Goal: Information Seeking & Learning: Learn about a topic

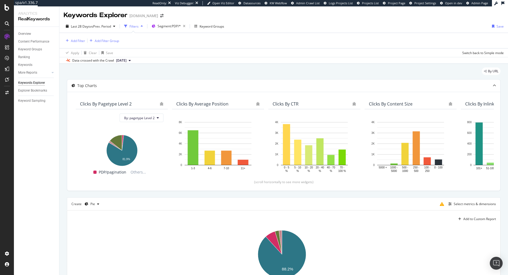
scroll to position [111, 0]
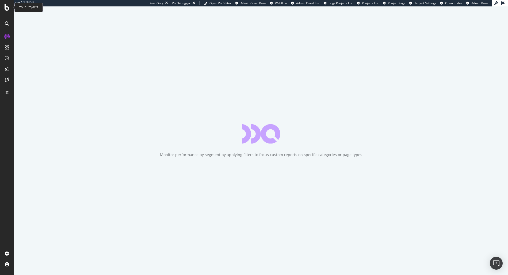
click at [8, 5] on icon at bounding box center [7, 7] width 5 height 6
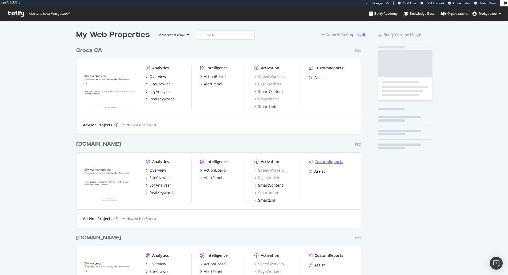
scroll to position [1405, 285]
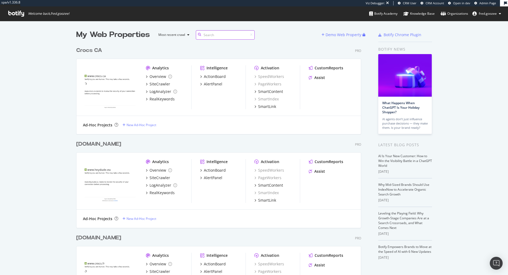
click at [207, 35] on input at bounding box center [225, 34] width 59 height 9
type input "au"
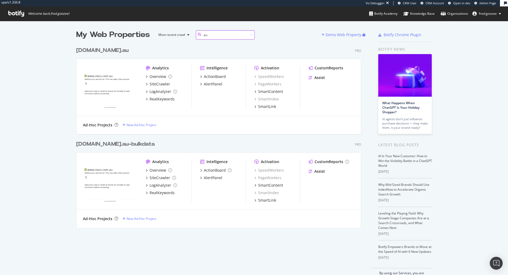
scroll to position [183, 285]
click at [104, 53] on div "crocs.com. au" at bounding box center [102, 51] width 52 height 8
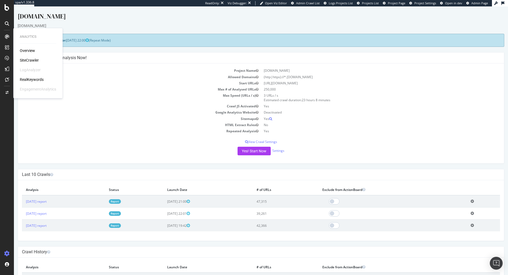
click at [26, 60] on div "SiteCrawler" at bounding box center [29, 59] width 19 height 5
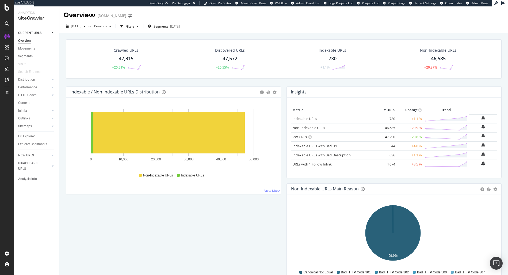
click at [24, 130] on div "Overview Movements Segments Visits Search Engines Distribution Top Charts Segme…" at bounding box center [38, 94] width 41 height 114
click at [24, 135] on div "Url Explorer" at bounding box center [26, 136] width 17 height 6
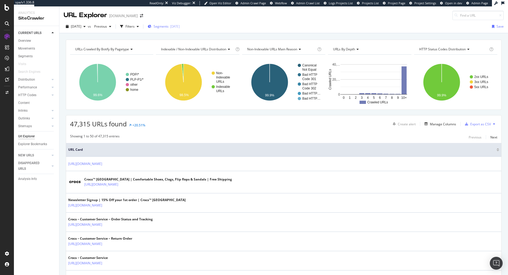
click at [180, 27] on div "2025-08-20" at bounding box center [175, 26] width 10 height 5
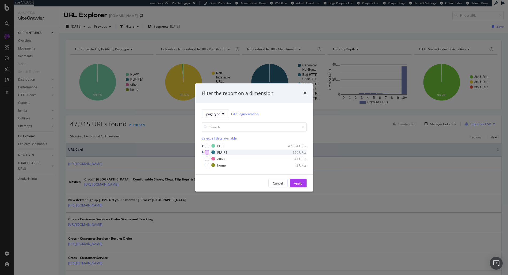
click at [205, 152] on div "modal" at bounding box center [207, 152] width 4 height 4
click at [299, 182] on div "Apply" at bounding box center [298, 183] width 8 height 5
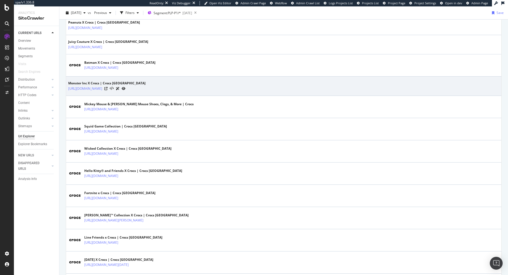
scroll to position [427, 0]
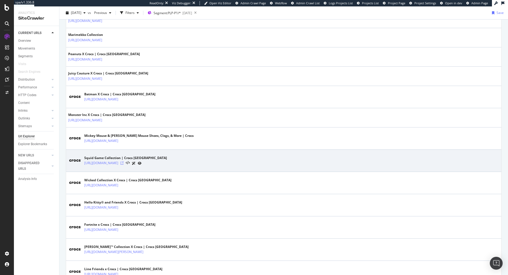
click at [124, 163] on icon at bounding box center [121, 162] width 3 height 3
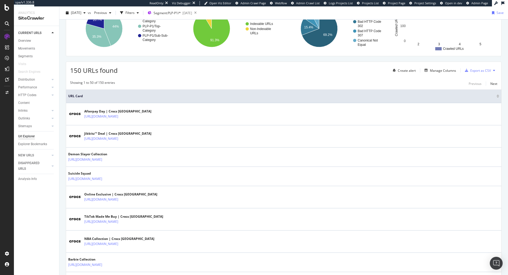
scroll to position [0, 0]
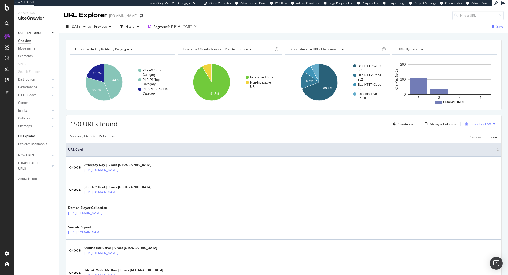
click at [27, 41] on div "Overview" at bounding box center [24, 41] width 13 height 6
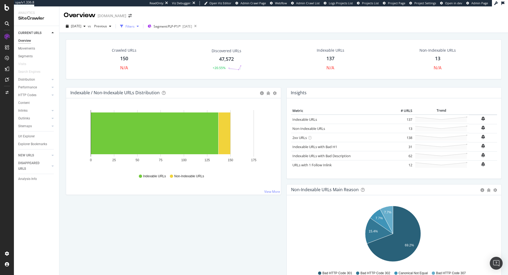
click at [139, 29] on div "Filters" at bounding box center [129, 26] width 23 height 8
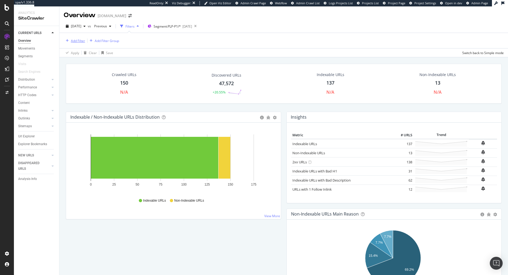
click at [78, 40] on div "Add Filter" at bounding box center [78, 41] width 14 height 5
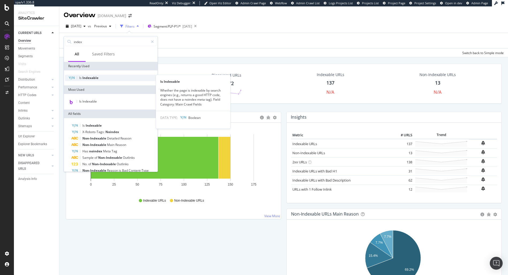
type input "index"
click at [84, 81] on div "Is Indexable" at bounding box center [110, 78] width 91 height 6
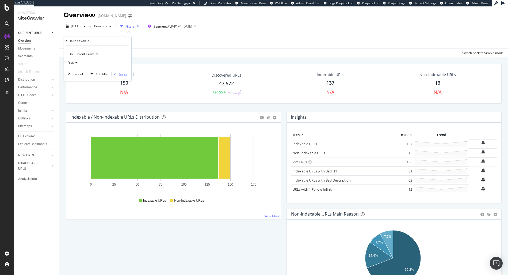
click at [119, 74] on div "Apply" at bounding box center [123, 74] width 8 height 5
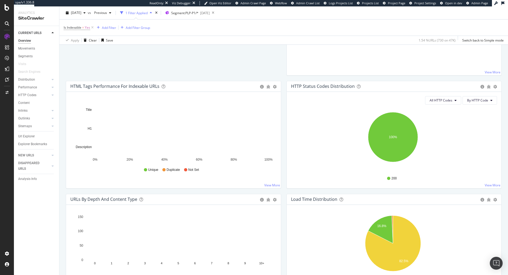
scroll to position [240, 0]
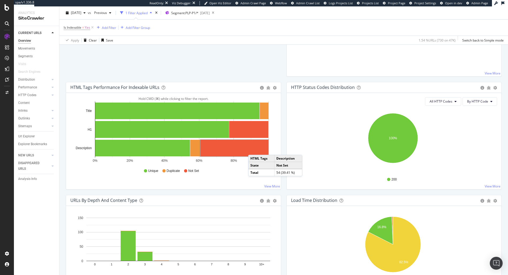
click at [248, 148] on rect "A chart." at bounding box center [234, 148] width 68 height 17
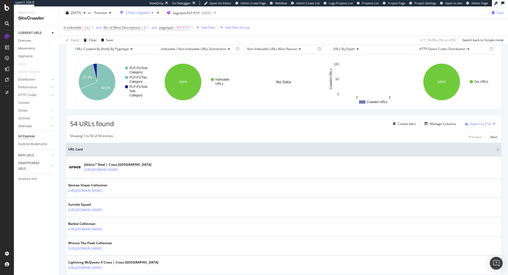
scroll to position [47, 0]
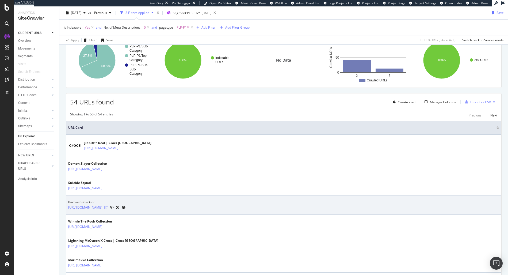
click at [108, 207] on icon at bounding box center [105, 207] width 3 height 3
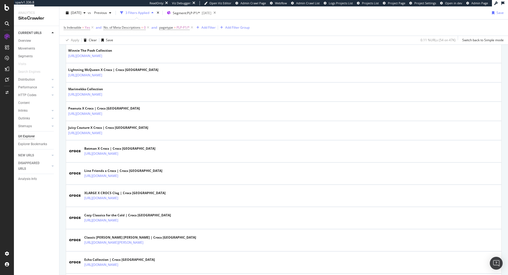
scroll to position [282, 0]
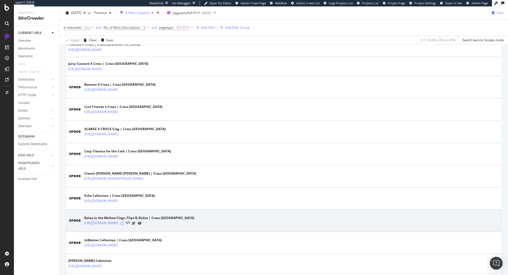
click at [124, 222] on icon at bounding box center [121, 222] width 3 height 3
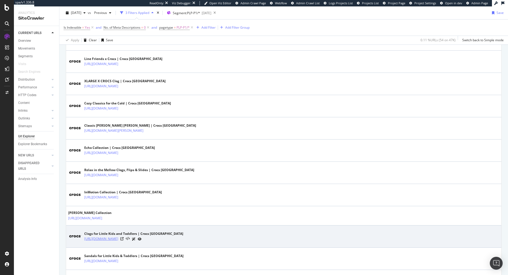
scroll to position [365, 0]
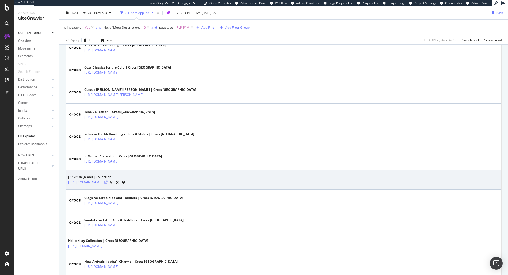
click at [108, 181] on icon at bounding box center [105, 182] width 3 height 3
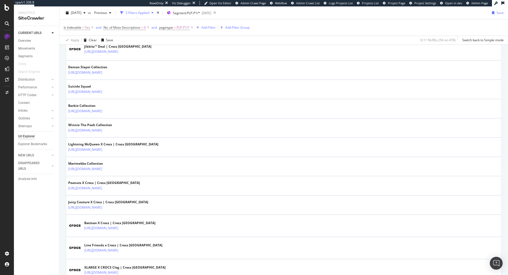
scroll to position [0, 0]
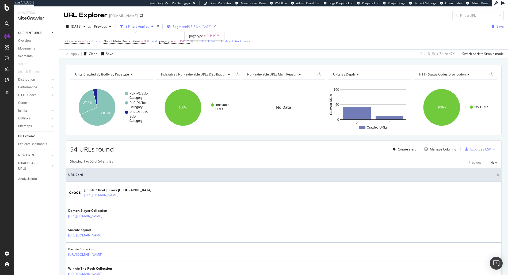
click at [211, 26] on div "[DATE]" at bounding box center [207, 26] width 10 height 5
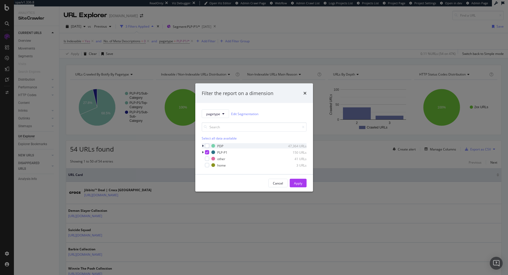
click at [204, 147] on div "modal" at bounding box center [203, 145] width 3 height 5
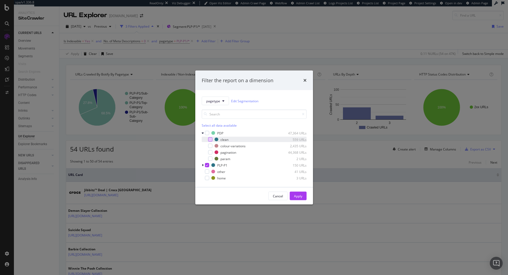
click at [208, 139] on div "modal" at bounding box center [210, 139] width 4 height 4
click at [302, 194] on div "Apply" at bounding box center [298, 195] width 8 height 5
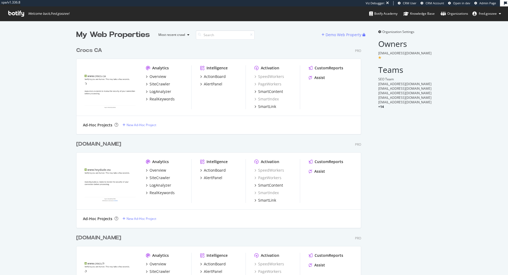
scroll to position [1405, 285]
click at [221, 37] on input at bounding box center [225, 34] width 59 height 9
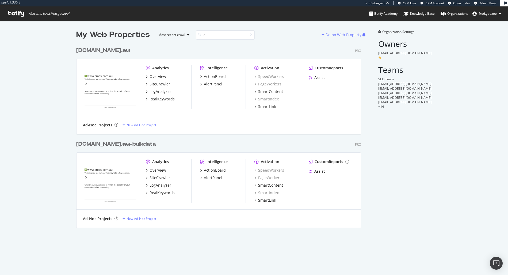
type input "au"
click at [122, 52] on b "au" at bounding box center [125, 50] width 7 height 5
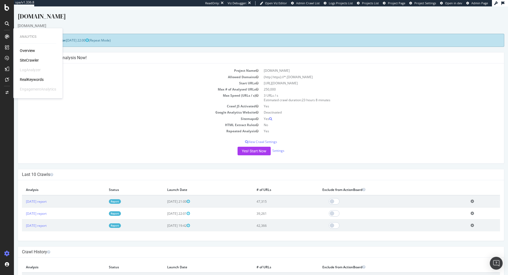
click at [29, 65] on div "Overview SiteCrawler LogAnalyzer RealKeywords EngagementAnalytics" at bounding box center [38, 70] width 36 height 44
click at [30, 58] on div "SiteCrawler" at bounding box center [29, 59] width 19 height 5
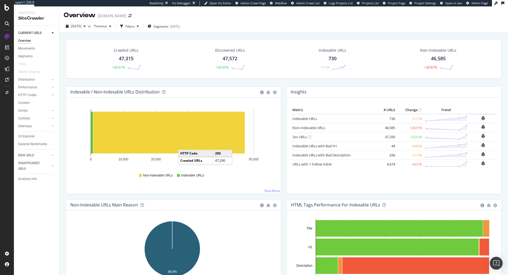
click at [179, 33] on div "2025 Aug. 16th vs Previous Filters Segments 2025-08-20" at bounding box center [283, 26] width 448 height 13
click at [168, 28] on span "Segments" at bounding box center [161, 26] width 15 height 5
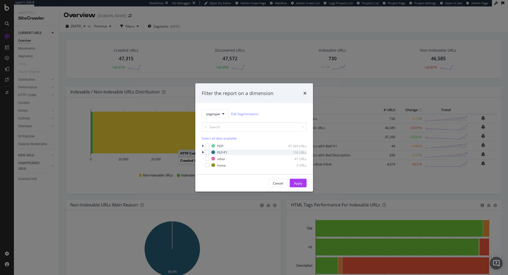
click at [202, 151] on div "modal" at bounding box center [203, 151] width 3 height 5
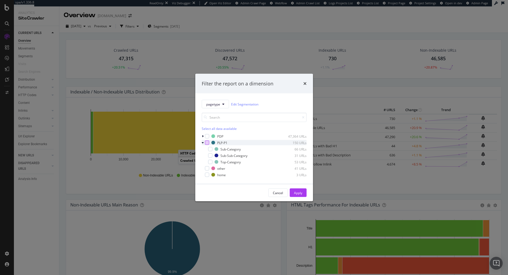
click at [205, 142] on div "modal" at bounding box center [207, 142] width 4 height 4
click at [296, 192] on div "Apply" at bounding box center [298, 192] width 8 height 5
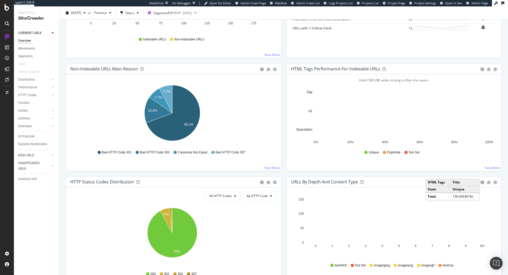
scroll to position [142, 0]
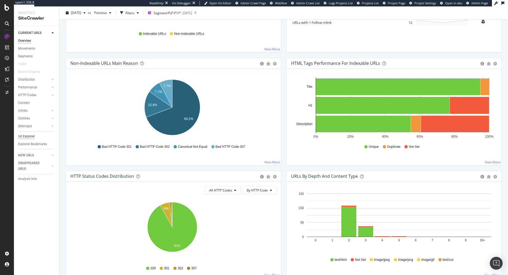
click at [22, 135] on div "Url Explorer" at bounding box center [26, 136] width 17 height 6
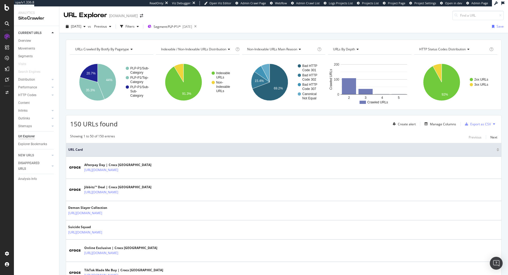
click at [427, 128] on div "Create alert Manage Columns Export as CSV" at bounding box center [443, 123] width 107 height 9
click at [430, 126] on div "Manage Columns" at bounding box center [443, 124] width 26 height 5
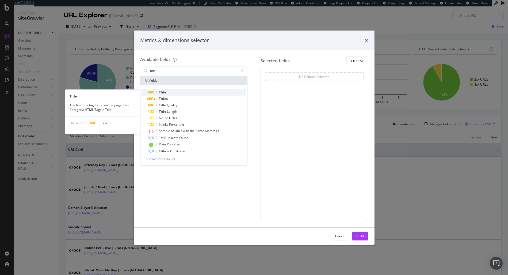
type input "title"
click at [196, 93] on div "Title" at bounding box center [197, 92] width 98 height 6
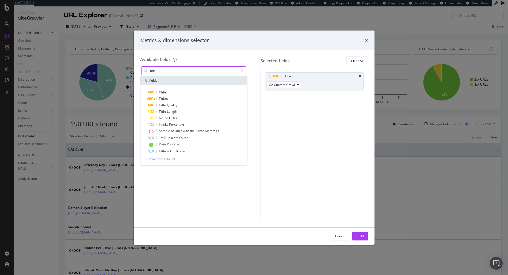
click at [173, 70] on input "title" at bounding box center [193, 71] width 89 height 8
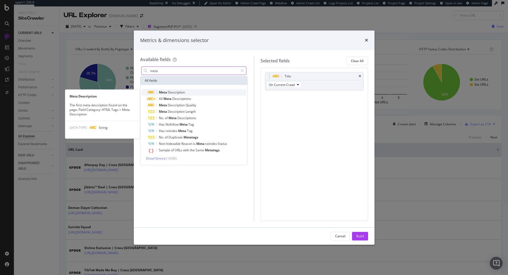
type input "meta"
click at [174, 90] on span "Description" at bounding box center [176, 92] width 17 height 5
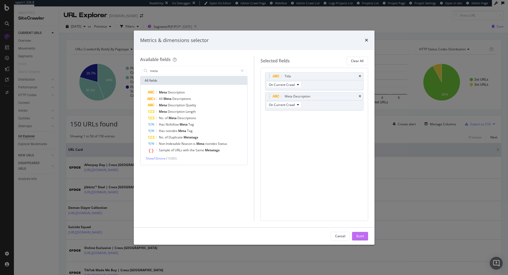
click at [361, 236] on div "Build" at bounding box center [359, 235] width 7 height 5
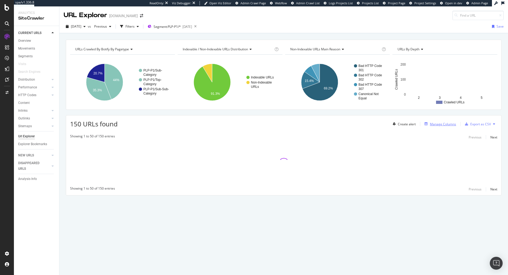
click at [440, 126] on div "Manage Columns" at bounding box center [443, 124] width 26 height 5
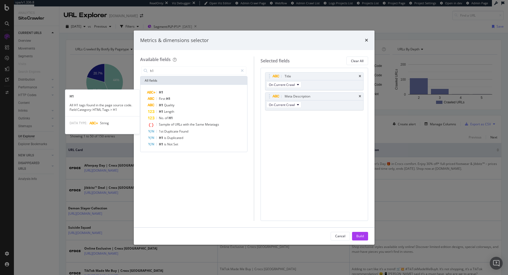
type input "h1"
click at [193, 91] on div "H1" at bounding box center [197, 92] width 98 height 6
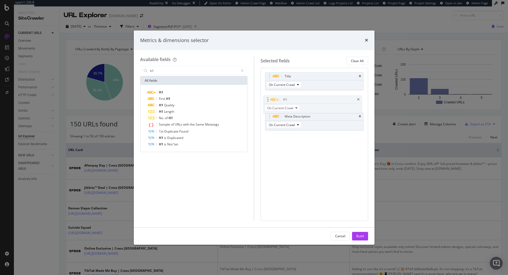
drag, startPoint x: 270, startPoint y: 117, endPoint x: 269, endPoint y: 100, distance: 16.9
click at [269, 100] on body "spa/v1.336.8 ReadOnly: Viz Debugger: Open Viz Editor Admin Crawl Page Webflow A…" at bounding box center [254, 137] width 508 height 275
click at [361, 239] on div "Build" at bounding box center [359, 236] width 7 height 8
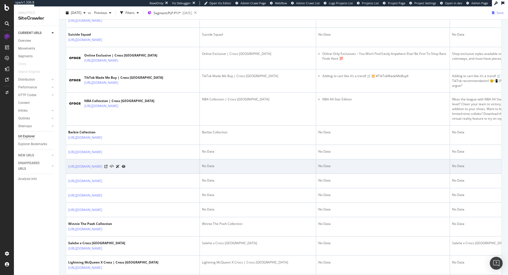
scroll to position [203, 0]
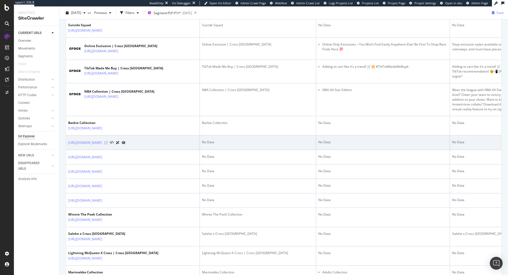
click at [108, 142] on icon at bounding box center [105, 142] width 3 height 3
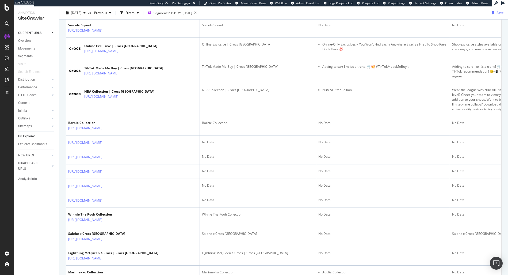
scroll to position [0, 0]
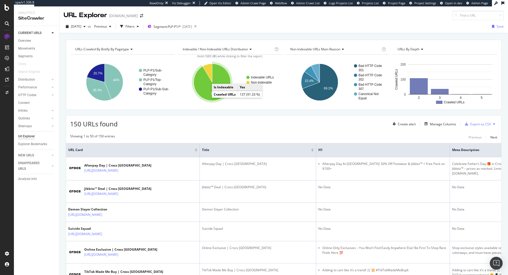
click at [211, 89] on icon "A chart." at bounding box center [212, 82] width 37 height 37
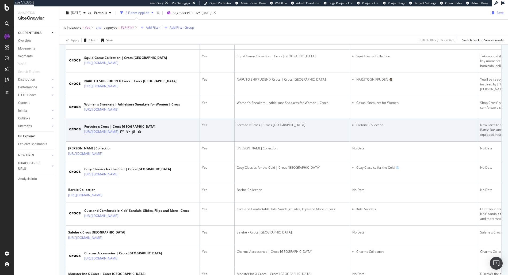
scroll to position [746, 0]
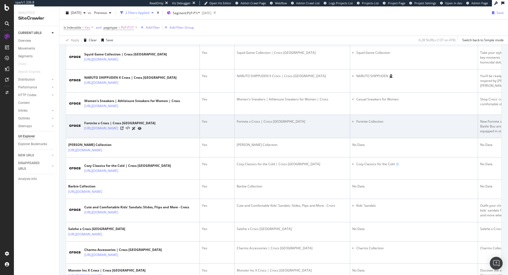
click at [377, 129] on td "Fortnite Collection" at bounding box center [414, 126] width 128 height 23
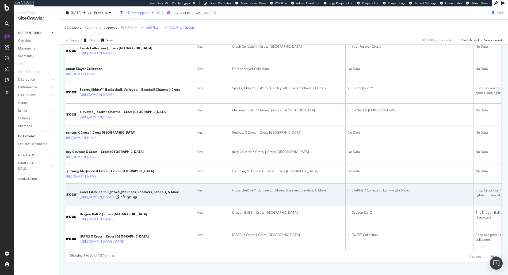
scroll to position [0, 7]
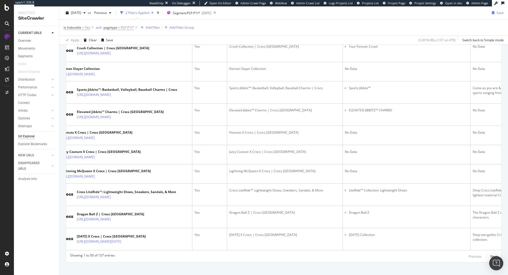
click at [489, 261] on body "spa/v1.336.8 ReadOnly: Viz Debugger: Open Viz Editor Admin Crawl Page Webflow A…" at bounding box center [254, 137] width 508 height 275
click at [490, 258] on div "Next" at bounding box center [493, 256] width 7 height 5
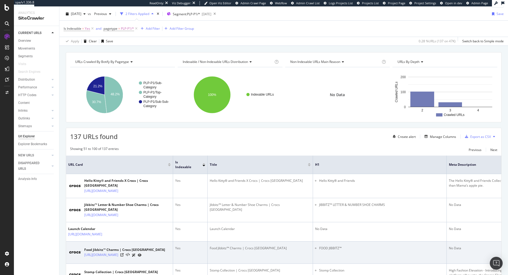
scroll to position [0, 0]
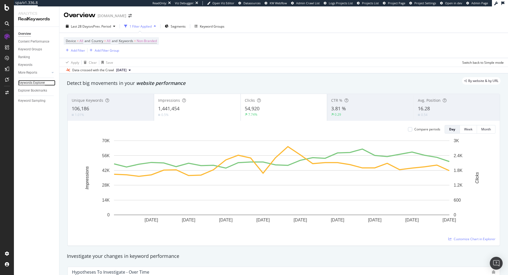
click at [33, 85] on div "Keywords Explorer" at bounding box center [31, 83] width 27 height 6
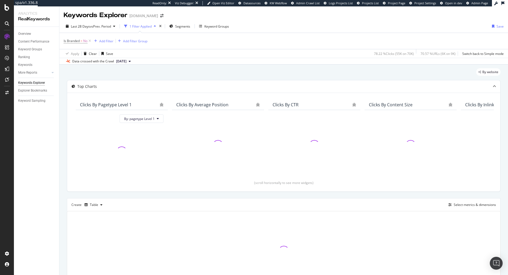
click at [181, 21] on div "Last 28 Days vs Prev. Period 1 Filter Applied Segments Keyword Groups Save Is B…" at bounding box center [283, 42] width 448 height 45
click at [182, 26] on span "Segments" at bounding box center [182, 26] width 15 height 5
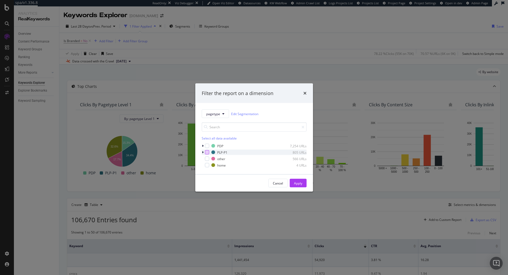
click at [206, 153] on div "modal" at bounding box center [207, 152] width 4 height 4
click at [294, 185] on button "Apply" at bounding box center [298, 183] width 17 height 9
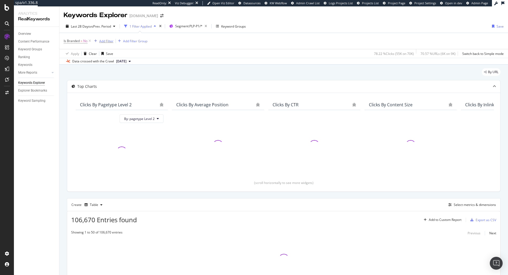
click at [103, 40] on div "Add Filter" at bounding box center [106, 41] width 14 height 5
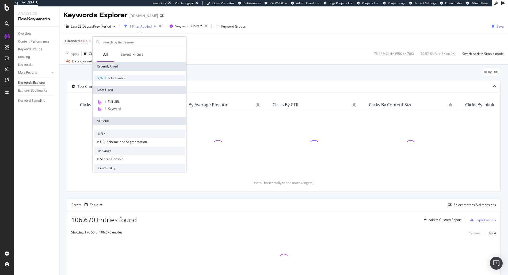
click at [119, 80] on span "Is Indexable" at bounding box center [117, 78] width 18 height 5
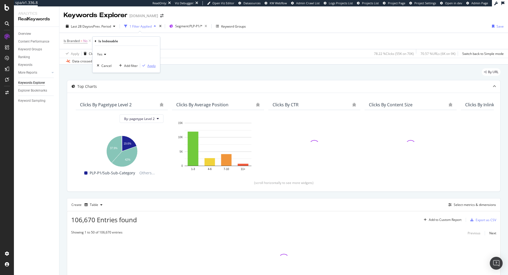
click at [147, 66] on div "button" at bounding box center [143, 65] width 7 height 3
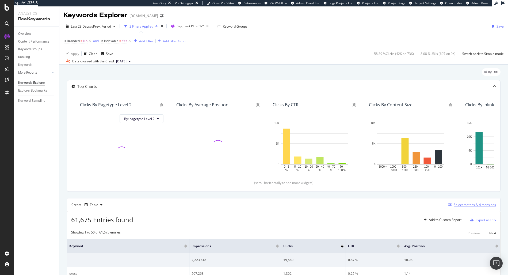
click at [456, 206] on div "Select metrics & dimensions" at bounding box center [475, 204] width 42 height 5
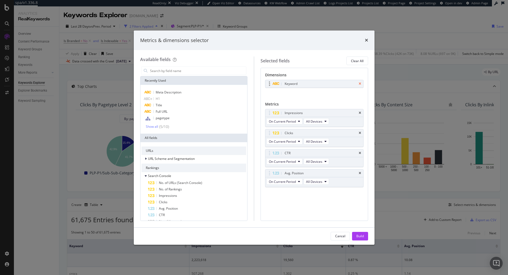
click at [360, 83] on icon "times" at bounding box center [360, 83] width 2 height 3
click at [205, 71] on input "modal" at bounding box center [197, 71] width 97 height 8
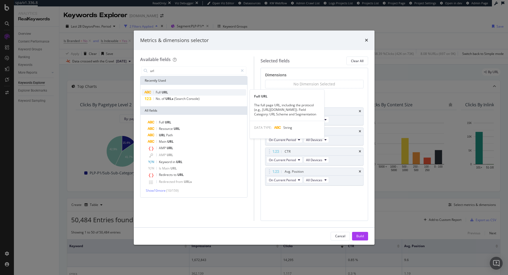
click at [183, 92] on div "Full URL" at bounding box center [193, 92] width 105 height 6
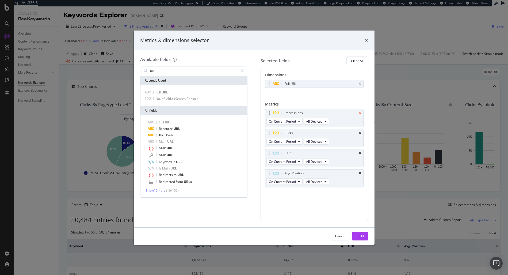
click at [359, 114] on icon "times" at bounding box center [360, 112] width 2 height 3
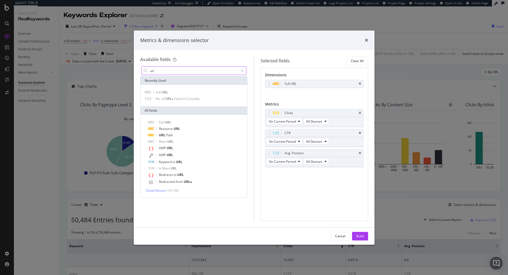
click at [168, 67] on input "url" at bounding box center [193, 71] width 89 height 8
click at [168, 69] on input "url" at bounding box center [193, 71] width 89 height 8
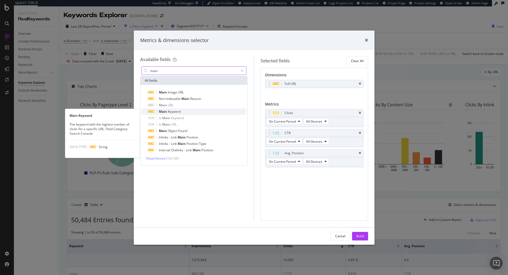
type input "main"
click at [188, 110] on div "Main Keyword" at bounding box center [197, 111] width 98 height 6
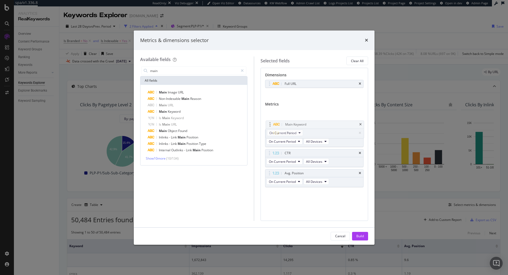
drag, startPoint x: 270, startPoint y: 171, endPoint x: 271, endPoint y: 117, distance: 53.5
click at [271, 118] on body "spa/v1.336.8 ReadOnly: Viz Debugger: Open Viz Editor Datasources KW Webflow Adm…" at bounding box center [254, 137] width 508 height 275
click at [359, 235] on div "Build" at bounding box center [359, 235] width 7 height 5
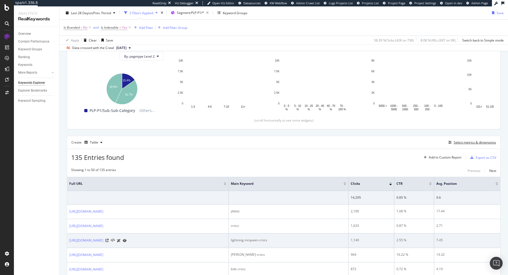
scroll to position [65, 0]
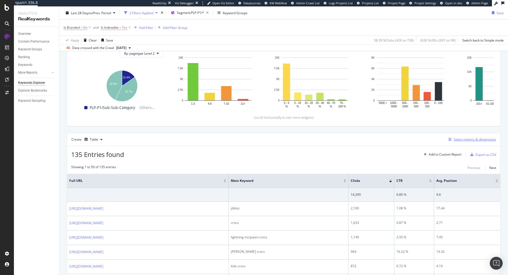
click at [458, 140] on div "Select metrics & dimensions" at bounding box center [475, 139] width 42 height 5
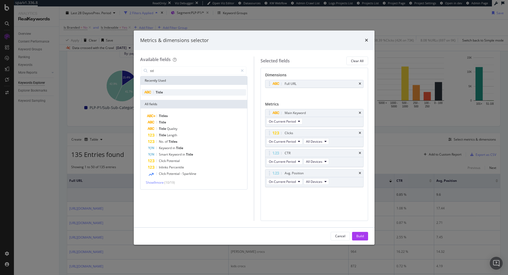
click at [179, 91] on div "Title" at bounding box center [193, 92] width 105 height 6
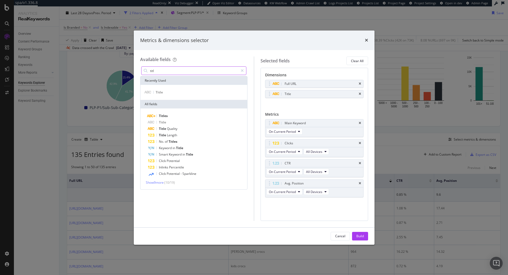
click at [169, 74] on input "titl" at bounding box center [193, 71] width 89 height 8
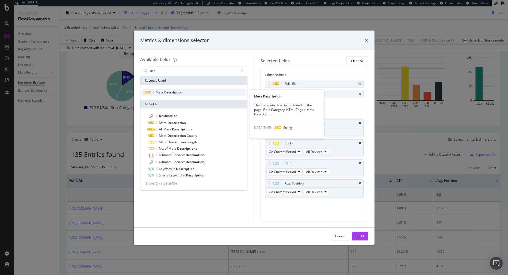
click at [185, 92] on div "Meta Description" at bounding box center [193, 92] width 105 height 6
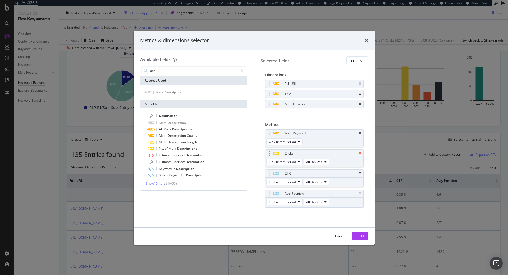
click at [359, 153] on icon "times" at bounding box center [360, 153] width 2 height 3
click at [355, 153] on div "CTR" at bounding box center [320, 153] width 74 height 5
click at [358, 153] on div "CTR" at bounding box center [314, 152] width 98 height 7
click at [359, 153] on icon "times" at bounding box center [360, 153] width 2 height 3
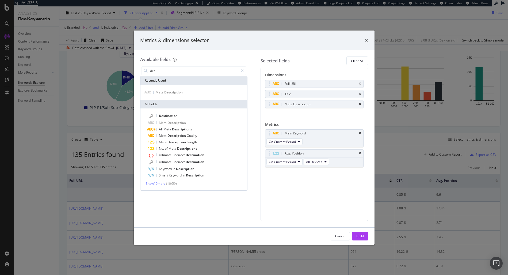
click at [359, 153] on icon "times" at bounding box center [360, 153] width 2 height 3
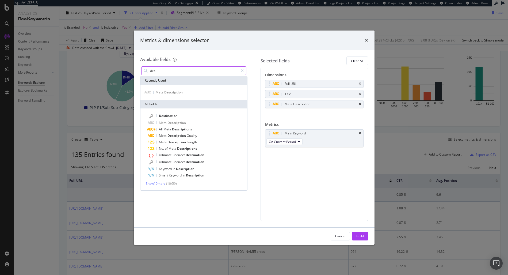
click at [162, 69] on input "des" at bounding box center [193, 71] width 89 height 8
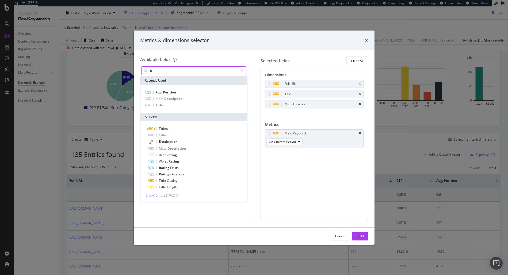
type input "t"
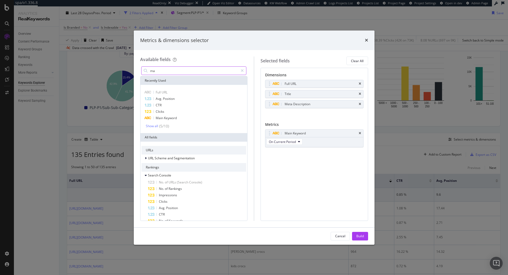
type input "m"
click at [357, 235] on div "Build" at bounding box center [359, 235] width 7 height 5
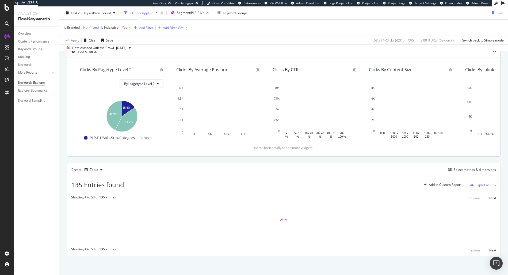
scroll to position [35, 0]
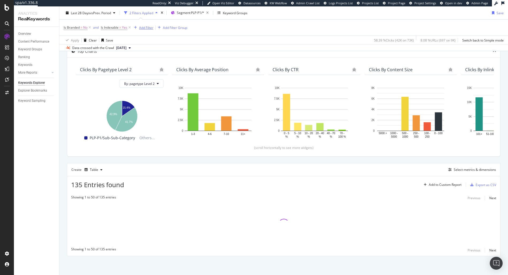
click at [146, 26] on div "Add Filter" at bounding box center [146, 27] width 14 height 5
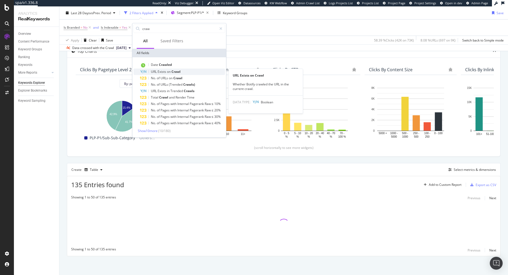
type input "craw"
click at [177, 71] on span "Crawl" at bounding box center [175, 71] width 9 height 5
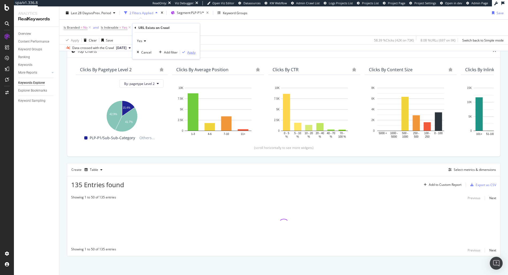
click at [190, 54] on div "Apply" at bounding box center [191, 52] width 8 height 5
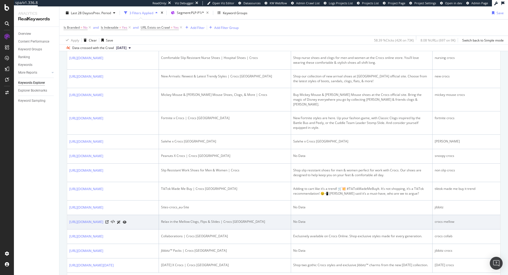
scroll to position [854, 0]
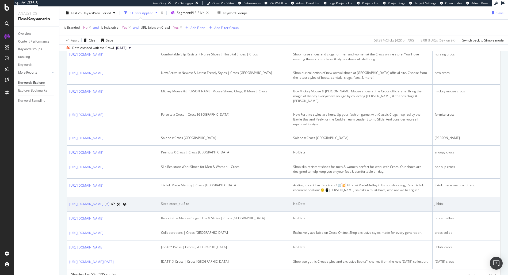
click at [109, 202] on icon at bounding box center [106, 203] width 3 height 3
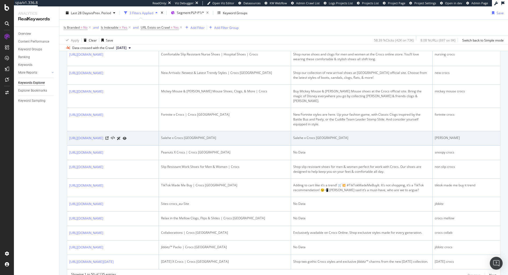
scroll to position [878, 0]
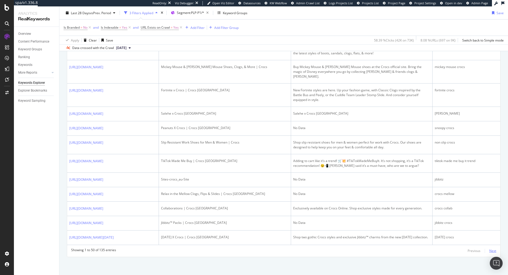
click at [489, 248] on div "Next" at bounding box center [492, 250] width 7 height 5
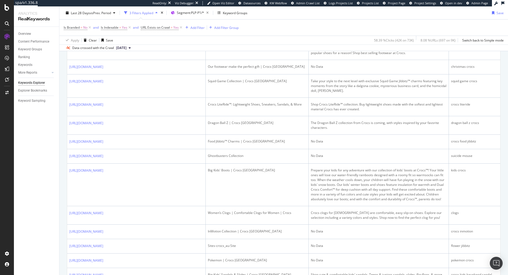
scroll to position [903, 0]
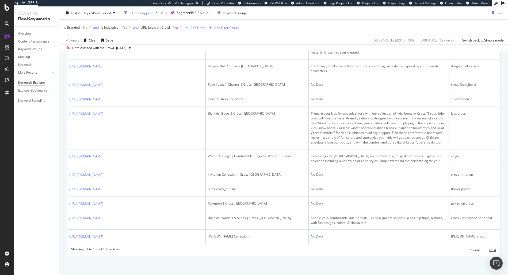
drag, startPoint x: 488, startPoint y: 250, endPoint x: 400, endPoint y: 247, distance: 88.3
click at [400, 247] on div "Showing 51 to 100 of 135 entries Previous Next" at bounding box center [283, 250] width 433 height 6
click at [490, 248] on div "Next" at bounding box center [492, 249] width 7 height 5
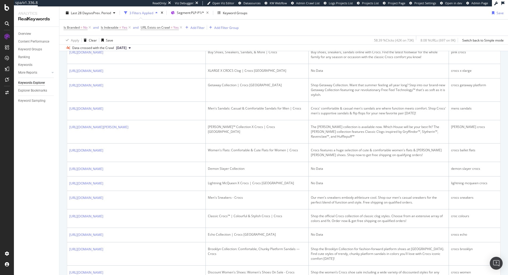
scroll to position [631, 0]
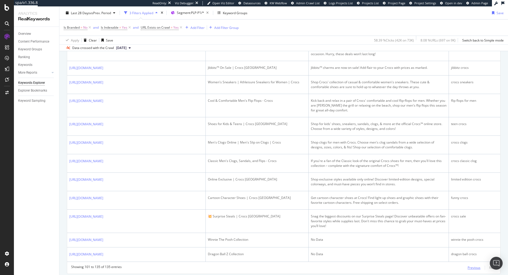
click at [472, 265] on div "Previous" at bounding box center [473, 267] width 13 height 5
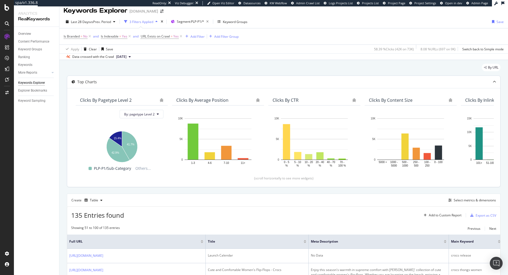
scroll to position [0, 0]
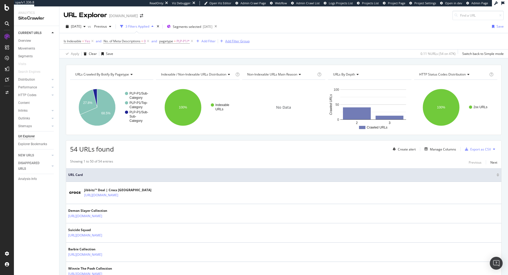
click at [193, 41] on icon at bounding box center [192, 41] width 5 height 5
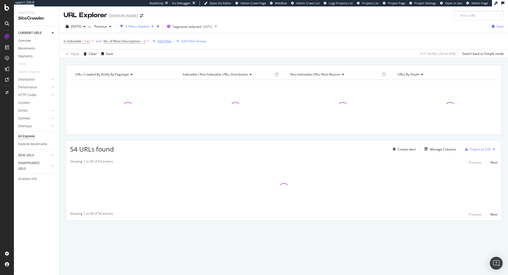
click at [151, 41] on div "button" at bounding box center [153, 41] width 7 height 3
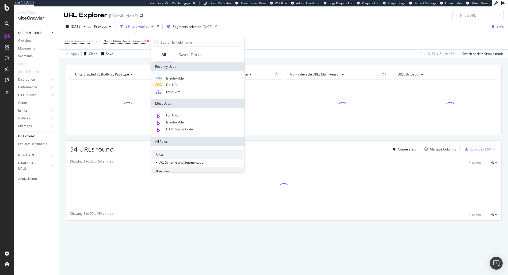
click at [149, 41] on icon at bounding box center [148, 41] width 5 height 5
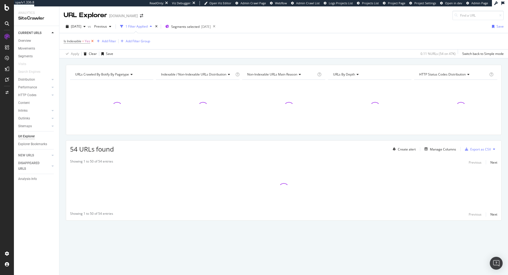
click at [94, 42] on icon at bounding box center [92, 41] width 5 height 5
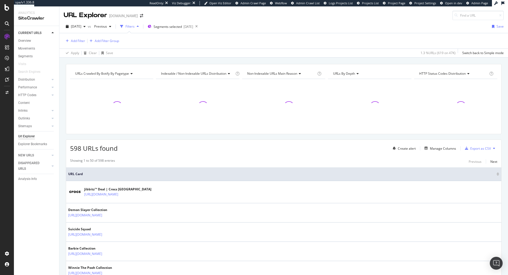
click at [194, 32] on div "[DATE] vs Previous Filters Segments selected [DATE] Save" at bounding box center [283, 27] width 448 height 11
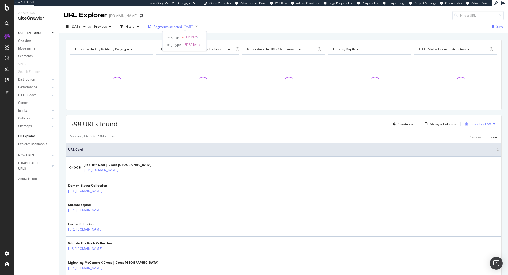
click at [182, 25] on span "Segments selected" at bounding box center [168, 26] width 28 height 5
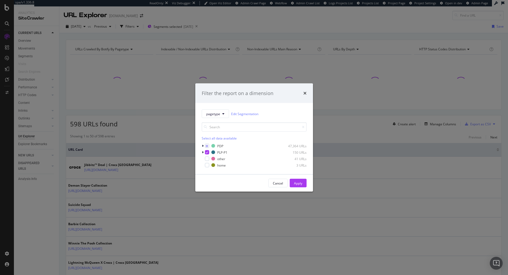
click at [191, 25] on div "Filter the report on a dimension pagetype Edit Segmentation Select all data ava…" at bounding box center [254, 137] width 508 height 275
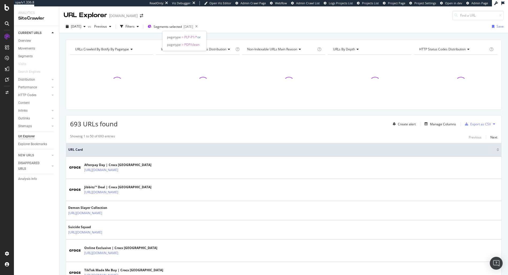
click at [182, 25] on span "Segments selected" at bounding box center [168, 26] width 28 height 5
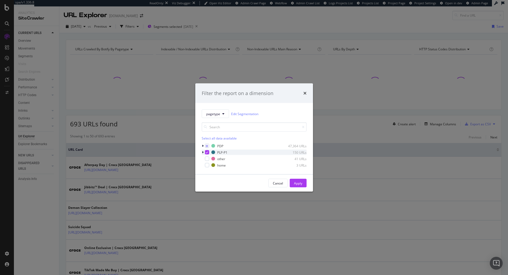
click at [202, 152] on icon "modal" at bounding box center [203, 152] width 2 height 3
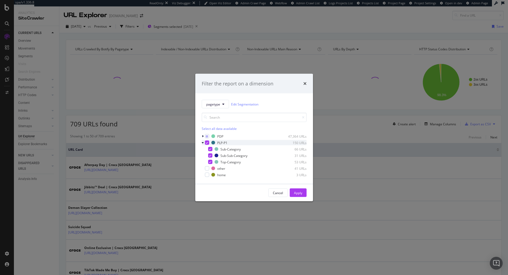
click at [206, 141] on icon "modal" at bounding box center [207, 142] width 2 height 3
click at [206, 137] on icon "modal" at bounding box center [207, 136] width 2 height 3
click at [203, 137] on icon "modal" at bounding box center [203, 136] width 2 height 3
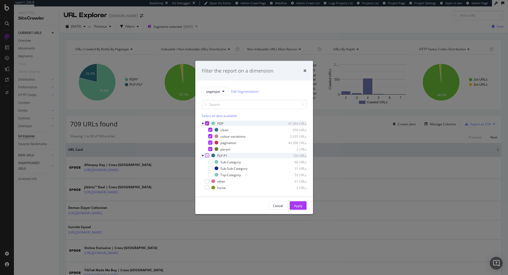
click at [203, 122] on icon "modal" at bounding box center [203, 123] width 2 height 3
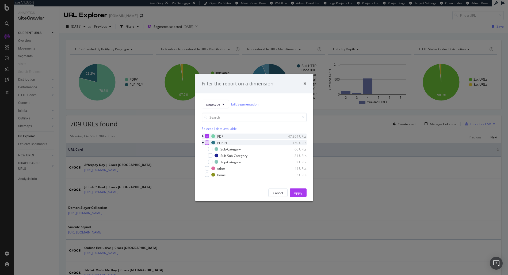
click at [202, 135] on icon "modal" at bounding box center [203, 136] width 2 height 3
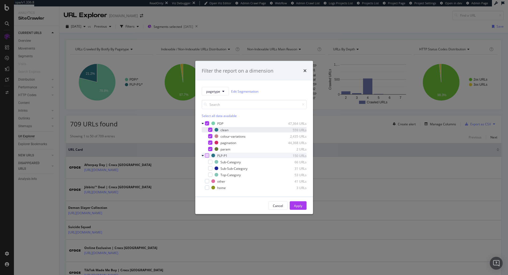
click at [209, 130] on icon "modal" at bounding box center [210, 129] width 2 height 3
click at [210, 138] on div "modal" at bounding box center [210, 136] width 4 height 4
click at [210, 143] on icon "modal" at bounding box center [210, 142] width 2 height 3
drag, startPoint x: 212, startPoint y: 153, endPoint x: 212, endPoint y: 150, distance: 2.9
click at [212, 153] on div "PLP-P1 150 URLs" at bounding box center [254, 155] width 105 height 5
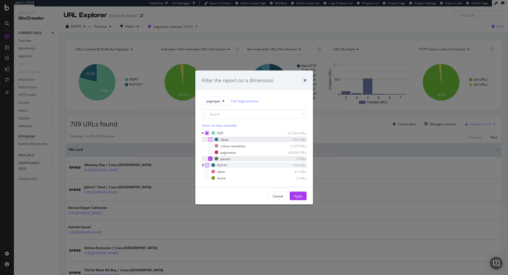
click at [211, 156] on div "param 2 URLs" at bounding box center [254, 158] width 105 height 5
click at [211, 138] on div "modal" at bounding box center [210, 139] width 4 height 4
drag, startPoint x: 305, startPoint y: 197, endPoint x: 293, endPoint y: 196, distance: 12.3
click at [305, 197] on button "Apply" at bounding box center [298, 195] width 17 height 9
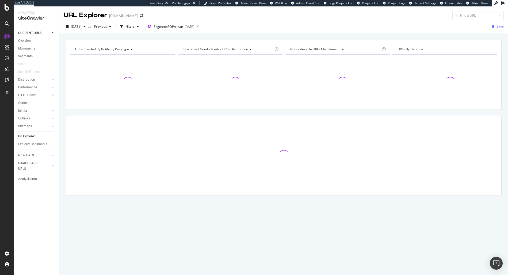
click at [293, 196] on div "URLs Crawled By Botify By pagetype Chart (by Value) Table Expand Export as CSV …" at bounding box center [283, 127] width 448 height 174
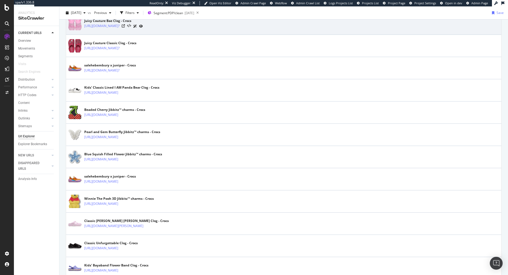
scroll to position [74, 0]
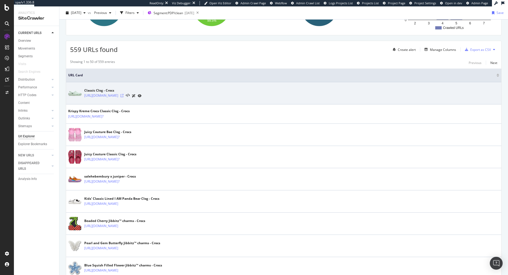
click at [124, 95] on icon at bounding box center [121, 95] width 3 height 3
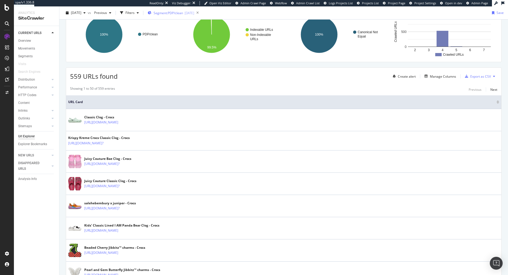
scroll to position [0, 0]
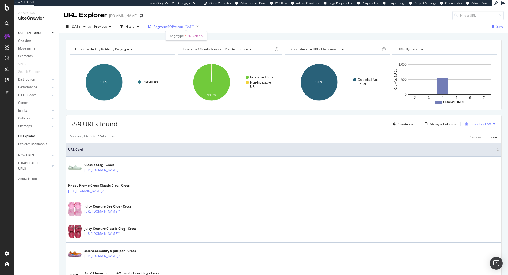
click at [183, 27] on span "Segment: PDP/clean" at bounding box center [168, 26] width 29 height 5
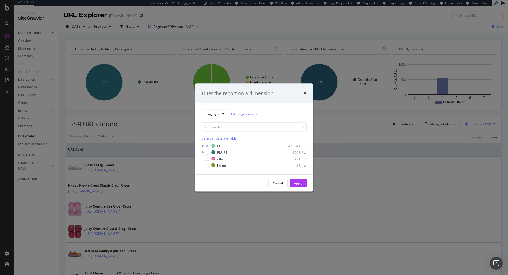
click at [301, 93] on div "Filter the report on a dimension" at bounding box center [254, 93] width 105 height 7
click at [306, 91] on div "Filter the report on a dimension" at bounding box center [254, 93] width 118 height 20
click at [124, 29] on div "Filter the report on a dimension pagetype Edit Segmentation Select all data ava…" at bounding box center [254, 137] width 508 height 275
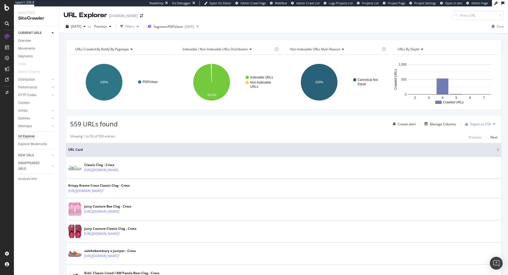
click at [141, 29] on div "Filters" at bounding box center [129, 26] width 23 height 8
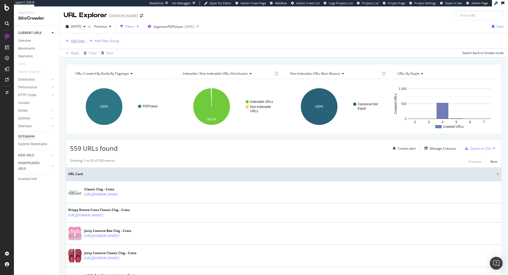
click at [76, 42] on div "Add Filter" at bounding box center [78, 41] width 14 height 5
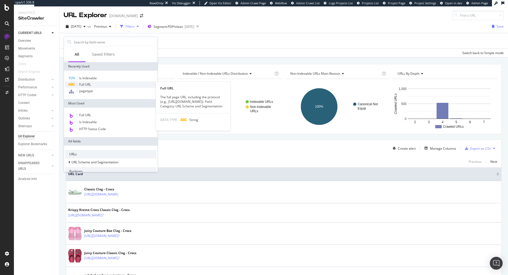
click at [94, 82] on div "Full URL" at bounding box center [110, 84] width 91 height 6
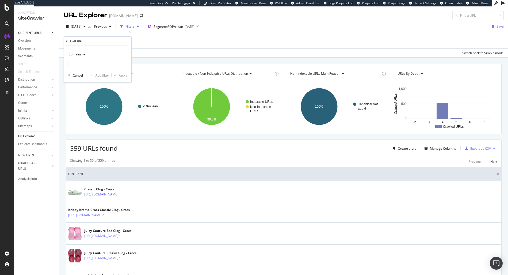
click at [79, 55] on span "Contains" at bounding box center [74, 54] width 13 height 5
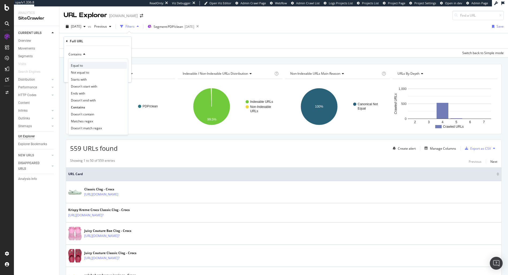
click at [83, 64] on span "Equal to" at bounding box center [77, 65] width 12 height 5
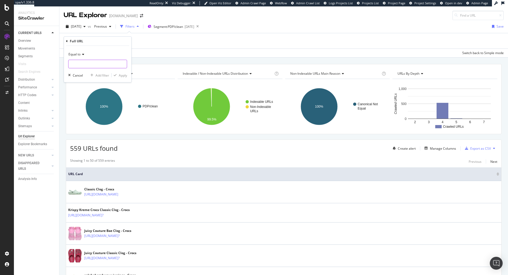
click at [83, 64] on input "text" at bounding box center [97, 64] width 58 height 9
paste input "[URL][DOMAIN_NAME]"
type input "[URL][DOMAIN_NAME]"
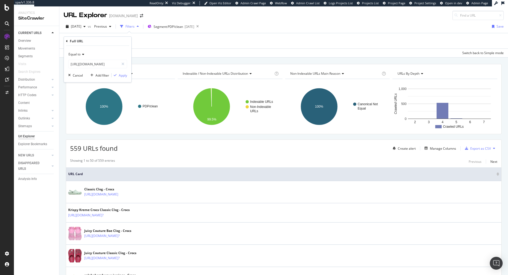
click at [129, 75] on div "Equal to [URL][DOMAIN_NAME] Cancel Add filter Apply" at bounding box center [97, 64] width 67 height 36
click at [114, 77] on div "Apply" at bounding box center [120, 75] width 16 height 5
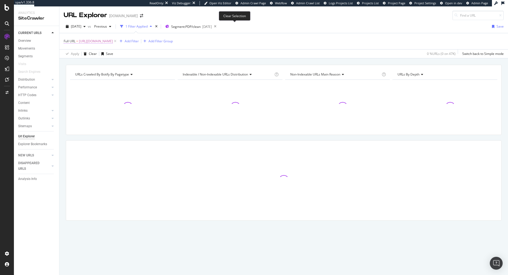
click at [218, 27] on icon at bounding box center [215, 26] width 7 height 7
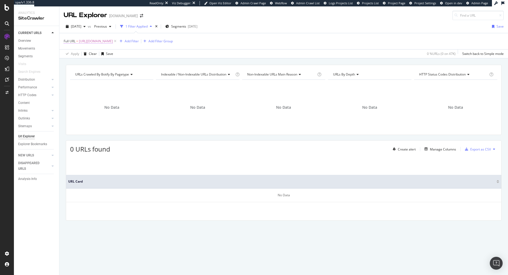
click at [109, 44] on span "[URL][DOMAIN_NAME]" at bounding box center [96, 40] width 34 height 7
click at [158, 51] on div "Apply Clear Save 0 % URLs ( 0 on 47K ) Switch back to Simple mode" at bounding box center [283, 53] width 448 height 9
click at [113, 41] on span "[URL][DOMAIN_NAME]" at bounding box center [96, 40] width 34 height 7
click at [148, 47] on div "Full URL = [URL][DOMAIN_NAME] Add Filter Add Filter Group" at bounding box center [284, 41] width 440 height 16
click at [113, 39] on span "[URL][DOMAIN_NAME]" at bounding box center [96, 40] width 34 height 7
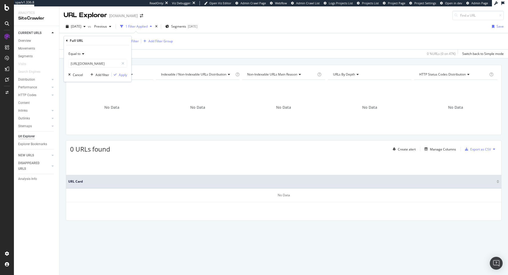
click at [78, 52] on span "Equal to" at bounding box center [74, 53] width 12 height 5
click at [87, 107] on div "Contains" at bounding box center [98, 106] width 57 height 7
click at [76, 54] on span "Contains" at bounding box center [74, 53] width 13 height 5
click at [81, 104] on div "Contains" at bounding box center [98, 106] width 57 height 7
click at [87, 65] on input "[URL][DOMAIN_NAME]" at bounding box center [93, 63] width 51 height 9
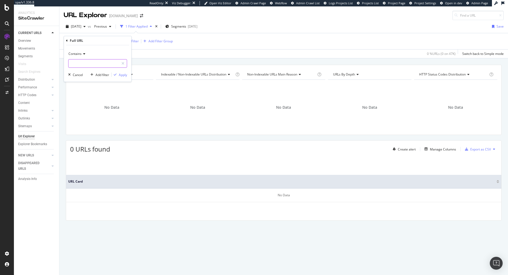
paste input "[URL][DOMAIN_NAME]"
type input "[URL][DOMAIN_NAME]"
click at [119, 73] on div "Apply" at bounding box center [123, 74] width 8 height 5
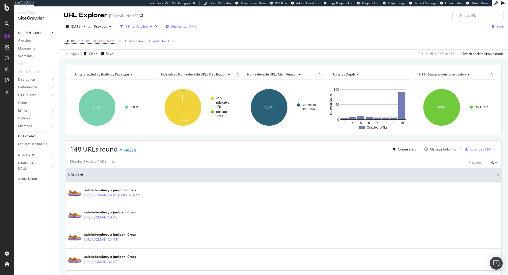
click at [194, 22] on div "Segments [DATE]" at bounding box center [181, 26] width 32 height 8
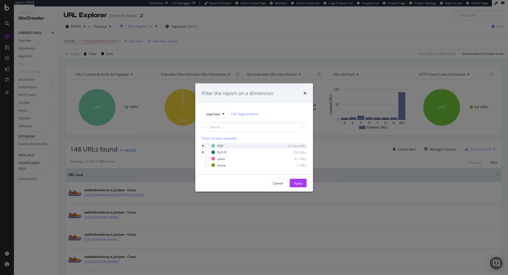
click at [202, 145] on icon "modal" at bounding box center [203, 145] width 2 height 3
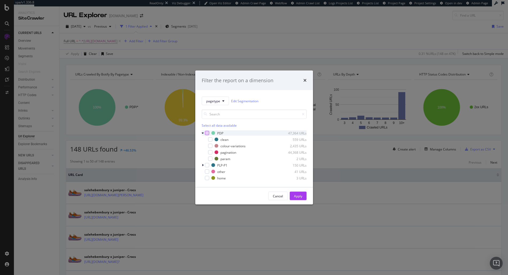
click at [206, 134] on div "modal" at bounding box center [207, 133] width 4 height 4
click at [208, 133] on icon "modal" at bounding box center [207, 133] width 2 height 3
click at [205, 131] on div "modal" at bounding box center [207, 133] width 4 height 4
click at [210, 153] on icon "modal" at bounding box center [210, 152] width 2 height 3
click at [301, 199] on div "Apply" at bounding box center [298, 196] width 8 height 8
